Goal: Task Accomplishment & Management: Use online tool/utility

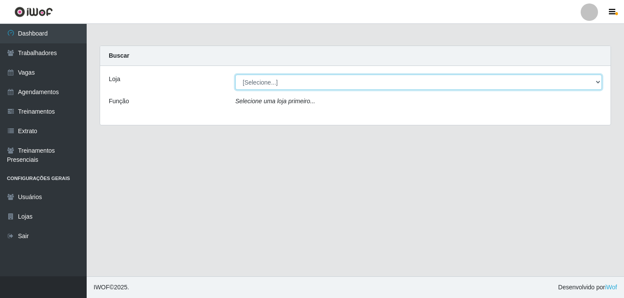
click at [553, 85] on select "[Selecione...] Leite Clan - [GEOGRAPHIC_DATA]" at bounding box center [418, 82] width 367 height 15
select select "452"
click at [235, 75] on select "[Selecione...] Leite Clan - [GEOGRAPHIC_DATA]" at bounding box center [418, 82] width 367 height 15
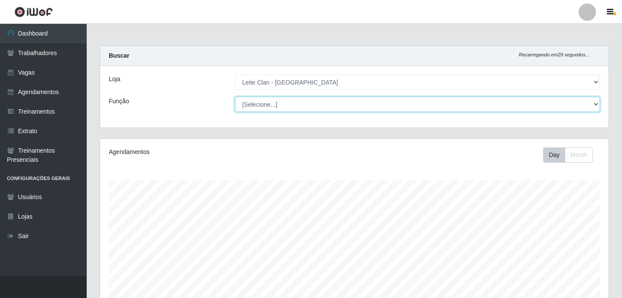
scroll to position [180, 508]
drag, startPoint x: 280, startPoint y: 103, endPoint x: 270, endPoint y: 103, distance: 10.0
click at [270, 103] on select "[Selecione...] ASG ASG + Carregador e Descarregador de Caminhão Carregador e De…" at bounding box center [417, 104] width 365 height 15
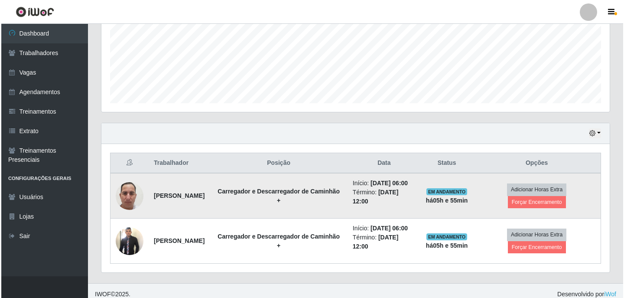
scroll to position [214, 0]
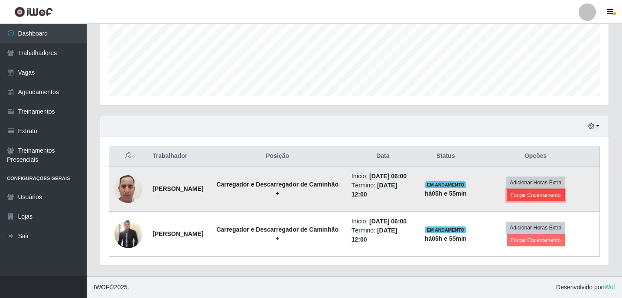
click at [524, 193] on button "Forçar Encerramento" at bounding box center [536, 195] width 58 height 12
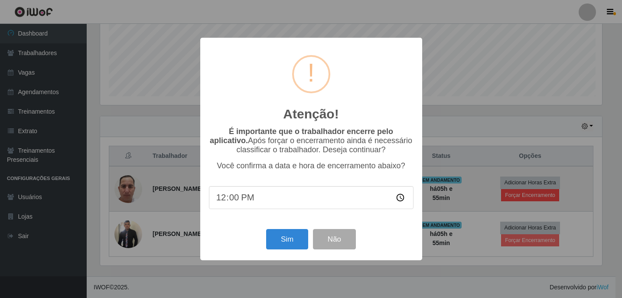
scroll to position [180, 504]
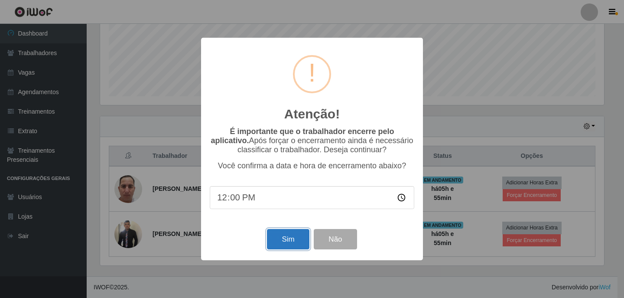
click at [294, 218] on button "Sim" at bounding box center [288, 239] width 42 height 20
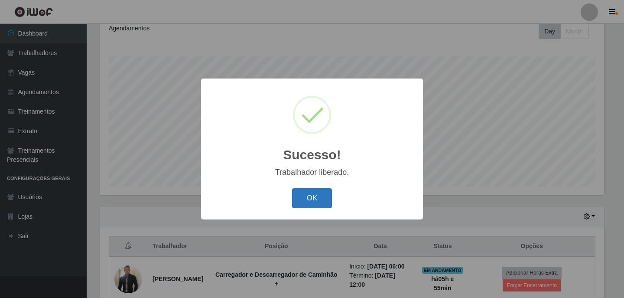
click at [319, 199] on button "OK" at bounding box center [312, 198] width 40 height 20
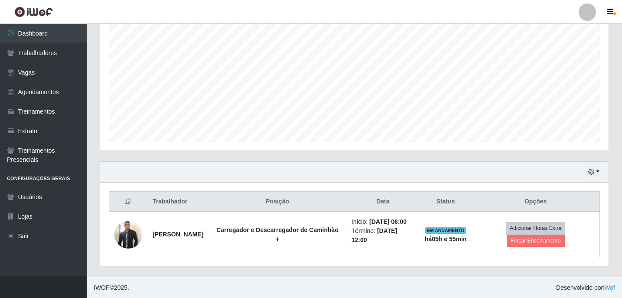
scroll to position [169, 0]
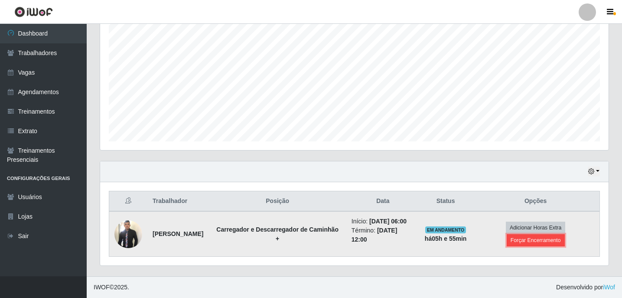
click at [528, 218] on button "Forçar Encerramento" at bounding box center [536, 240] width 58 height 12
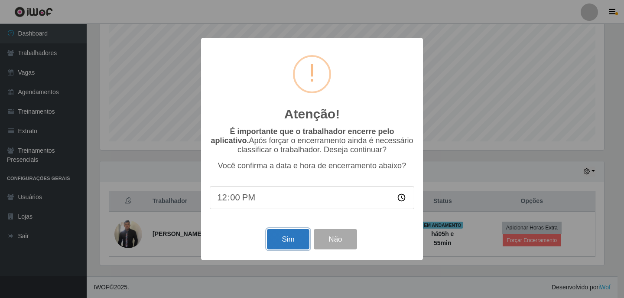
click at [283, 218] on button "Sim" at bounding box center [288, 239] width 42 height 20
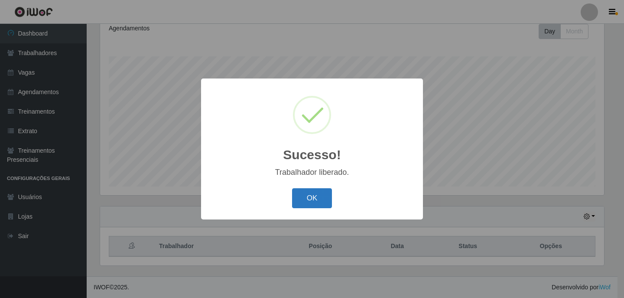
click at [326, 200] on button "OK" at bounding box center [312, 198] width 40 height 20
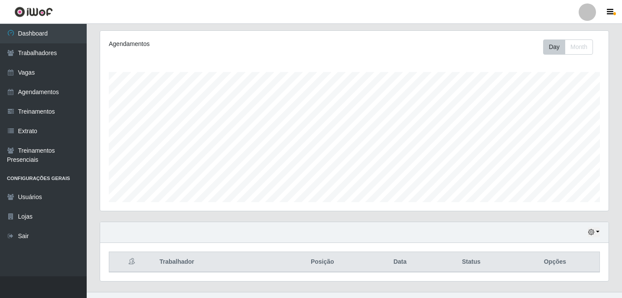
scroll to position [124, 0]
